Goal: Information Seeking & Learning: Learn about a topic

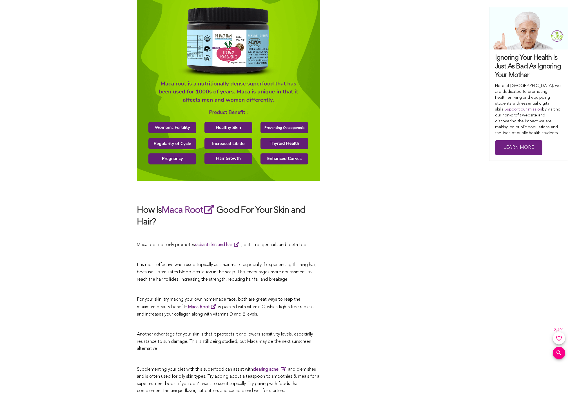
scroll to position [2783, 0]
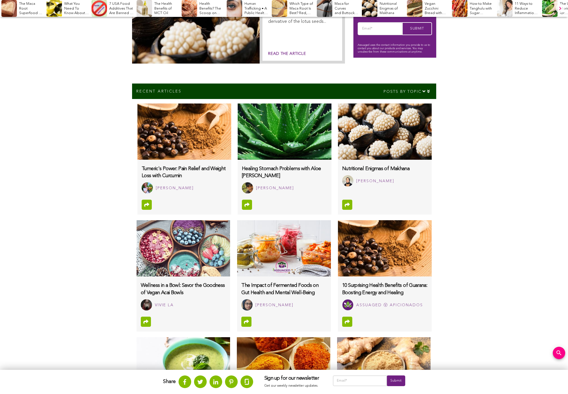
scroll to position [241, 0]
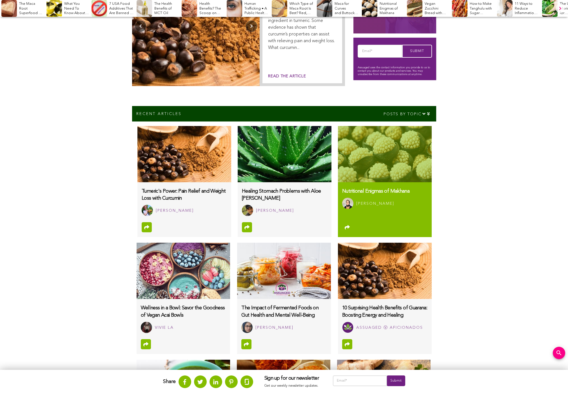
click at [384, 153] on img at bounding box center [384, 154] width 93 height 56
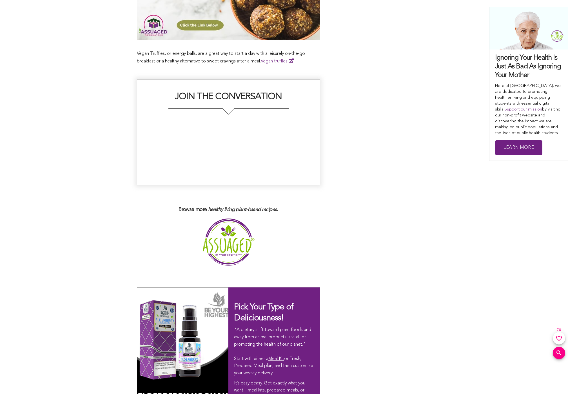
scroll to position [1645, 0]
